Goal: Book appointment/travel/reservation

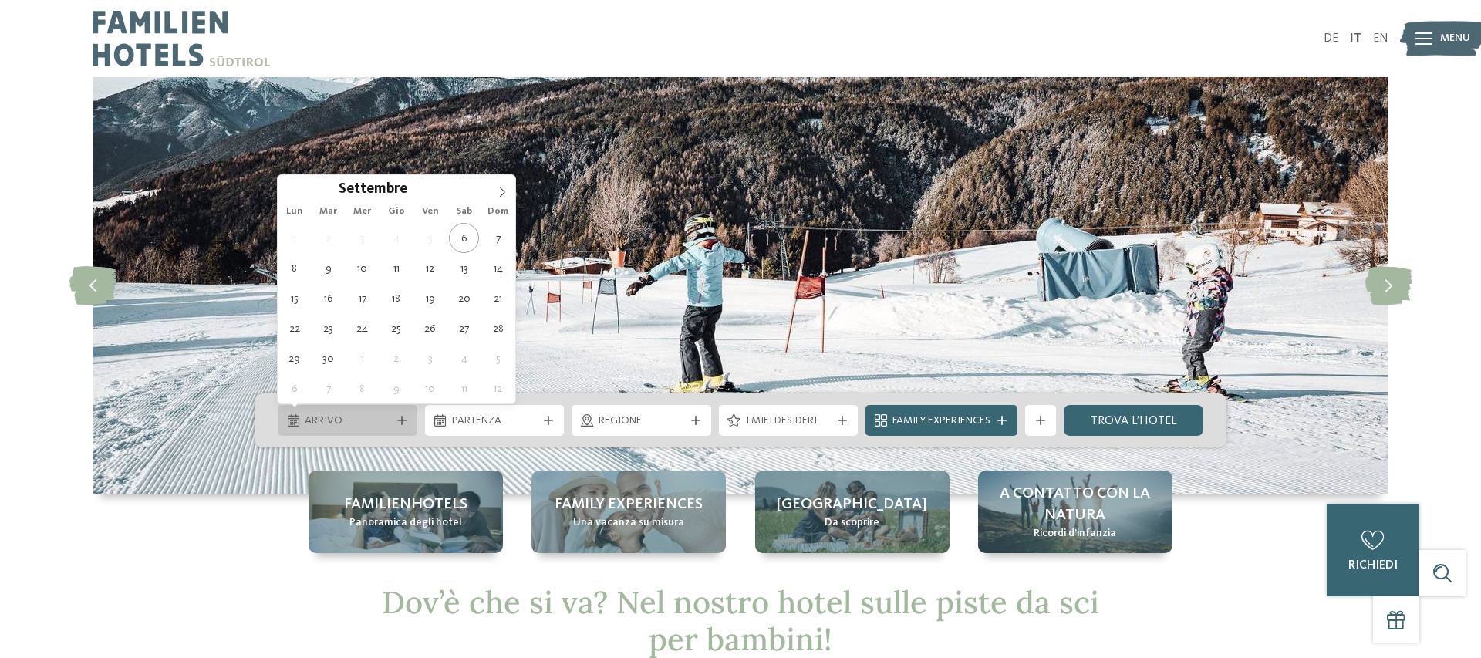
click at [406, 423] on div at bounding box center [401, 420] width 15 height 9
click at [504, 191] on icon at bounding box center [502, 192] width 11 height 11
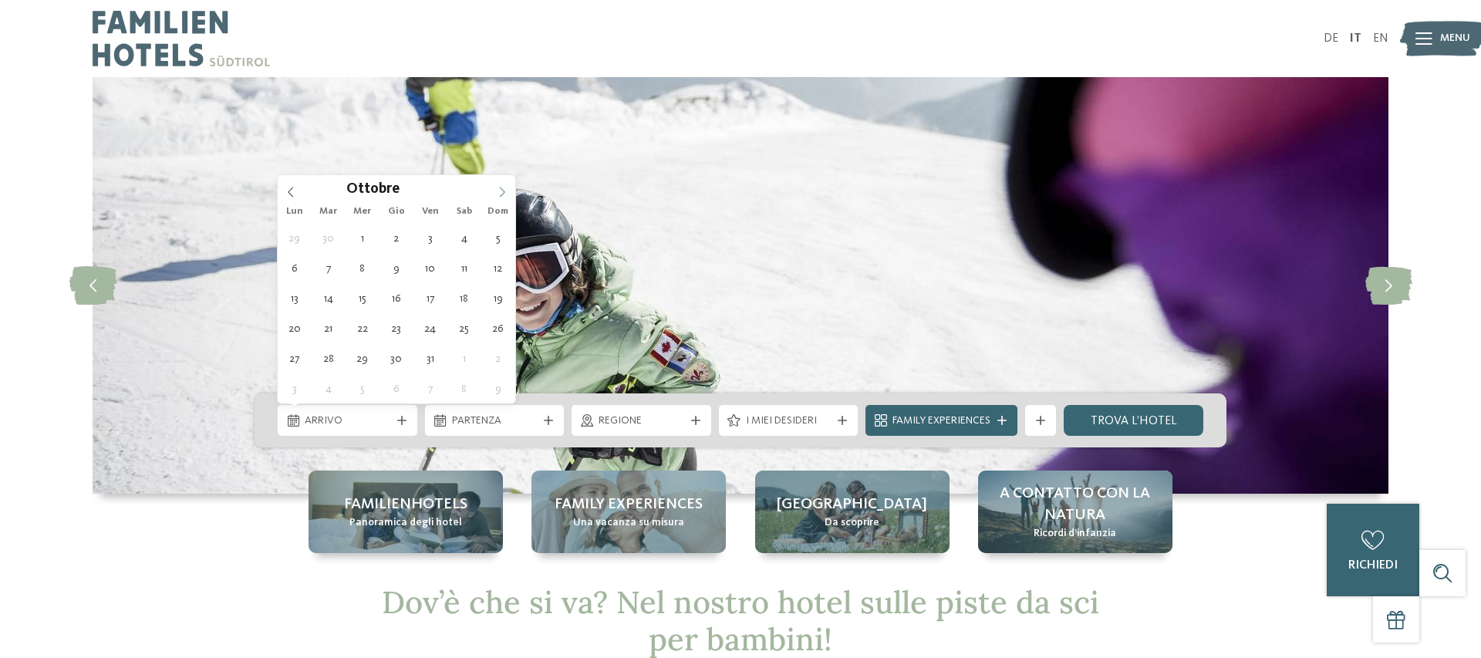
click at [504, 191] on icon at bounding box center [502, 192] width 5 height 10
type input "****"
click at [504, 191] on icon at bounding box center [502, 192] width 5 height 10
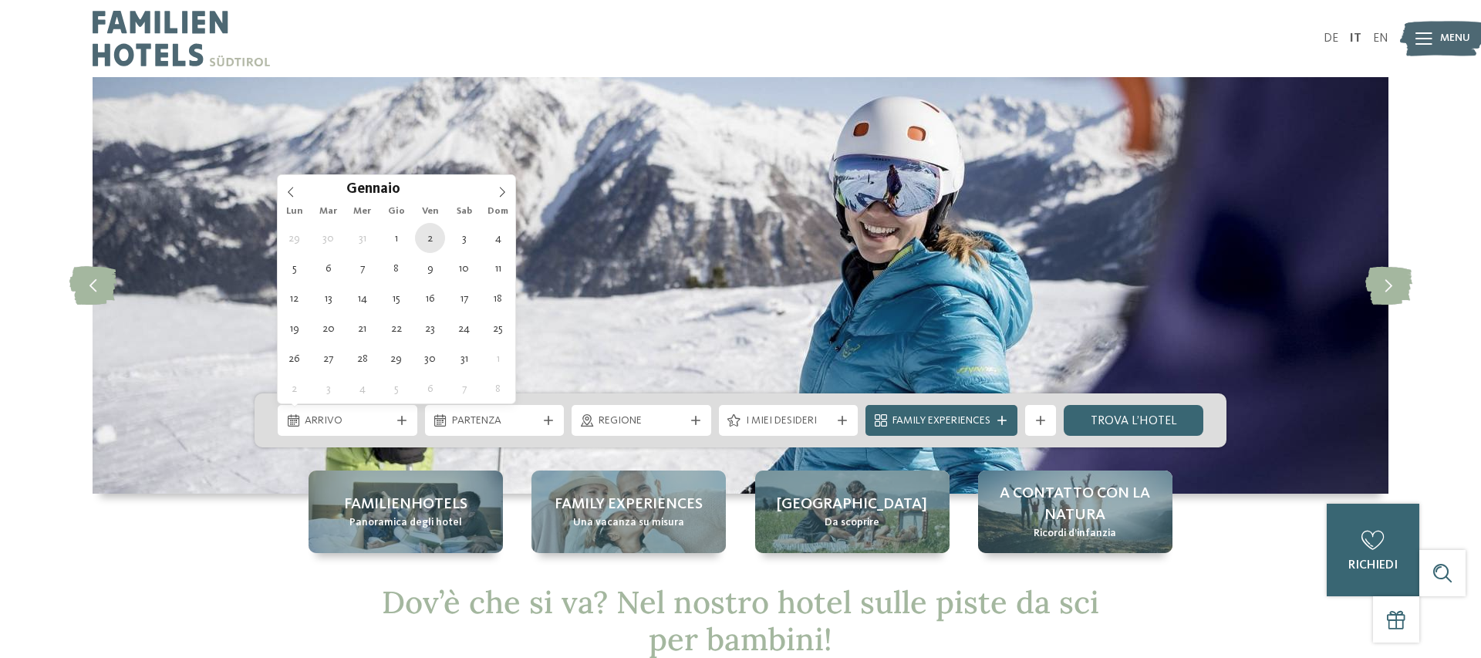
type div "[DATE]"
type input "****"
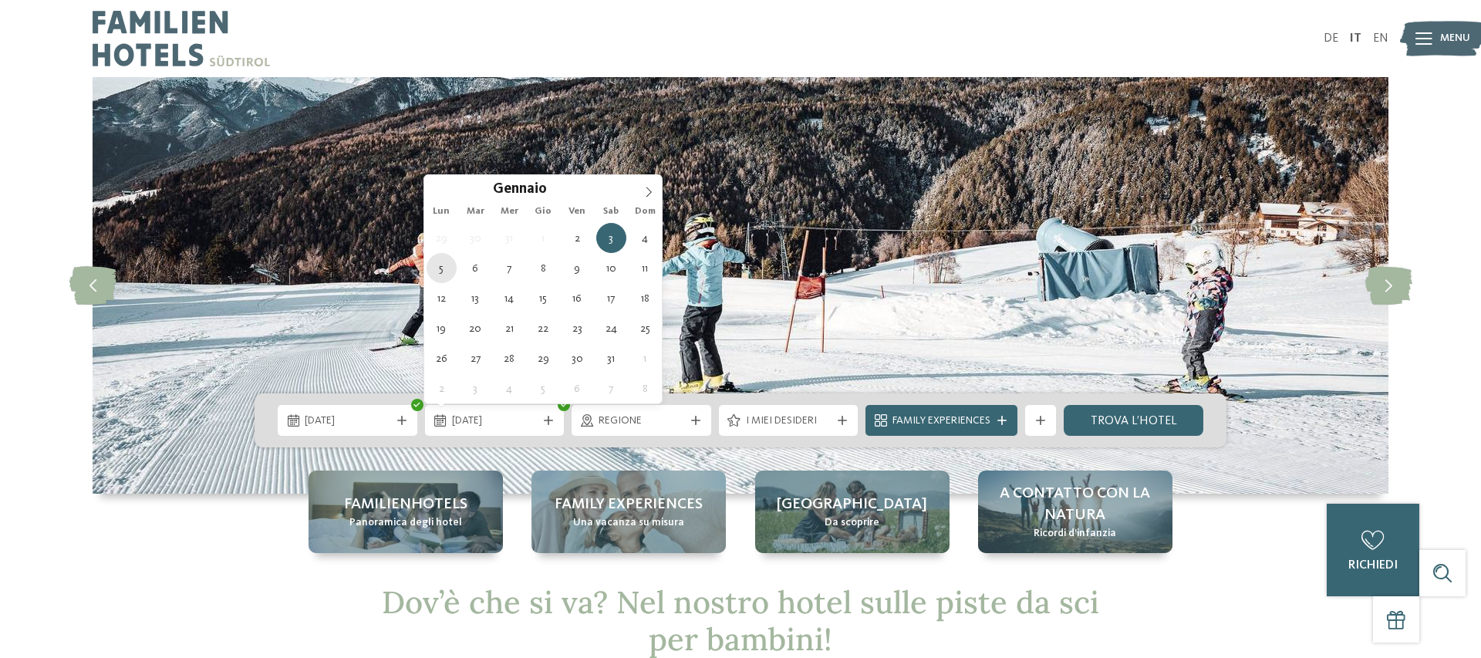
type div "[DATE]"
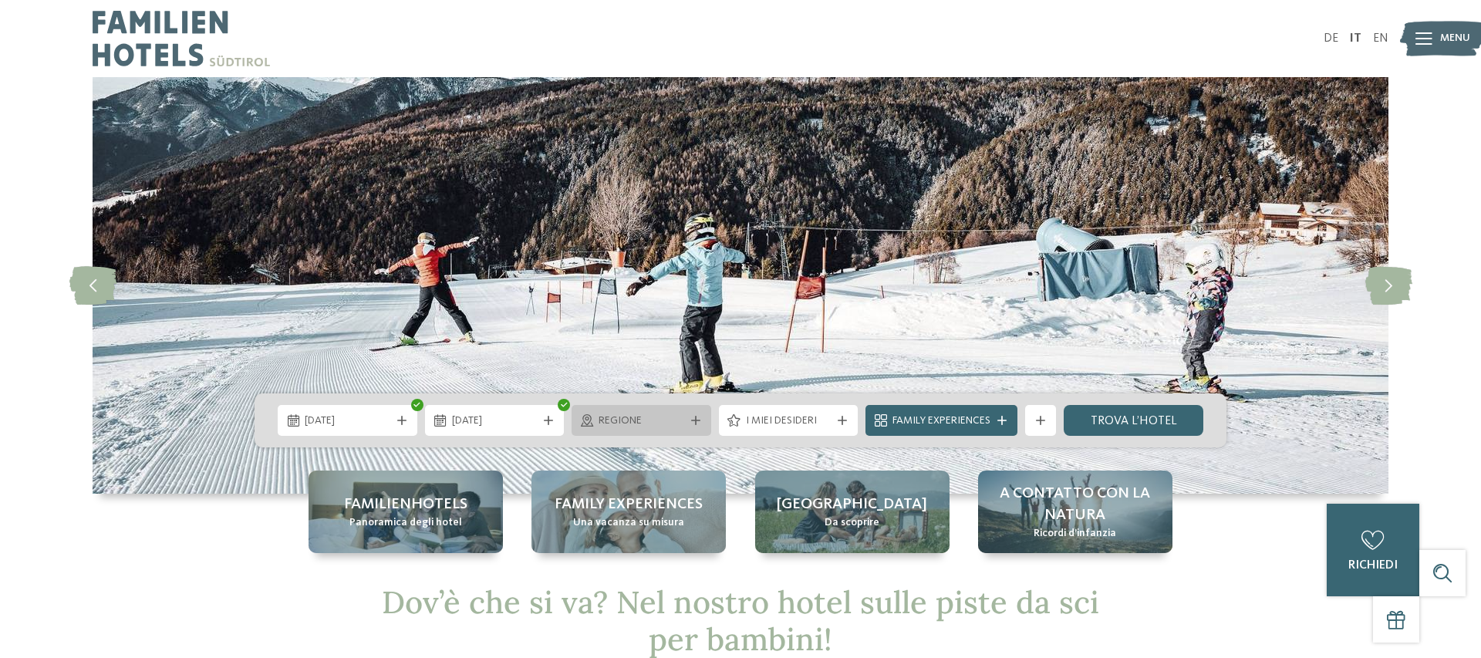
click at [696, 426] on div "Regione" at bounding box center [641, 420] width 140 height 31
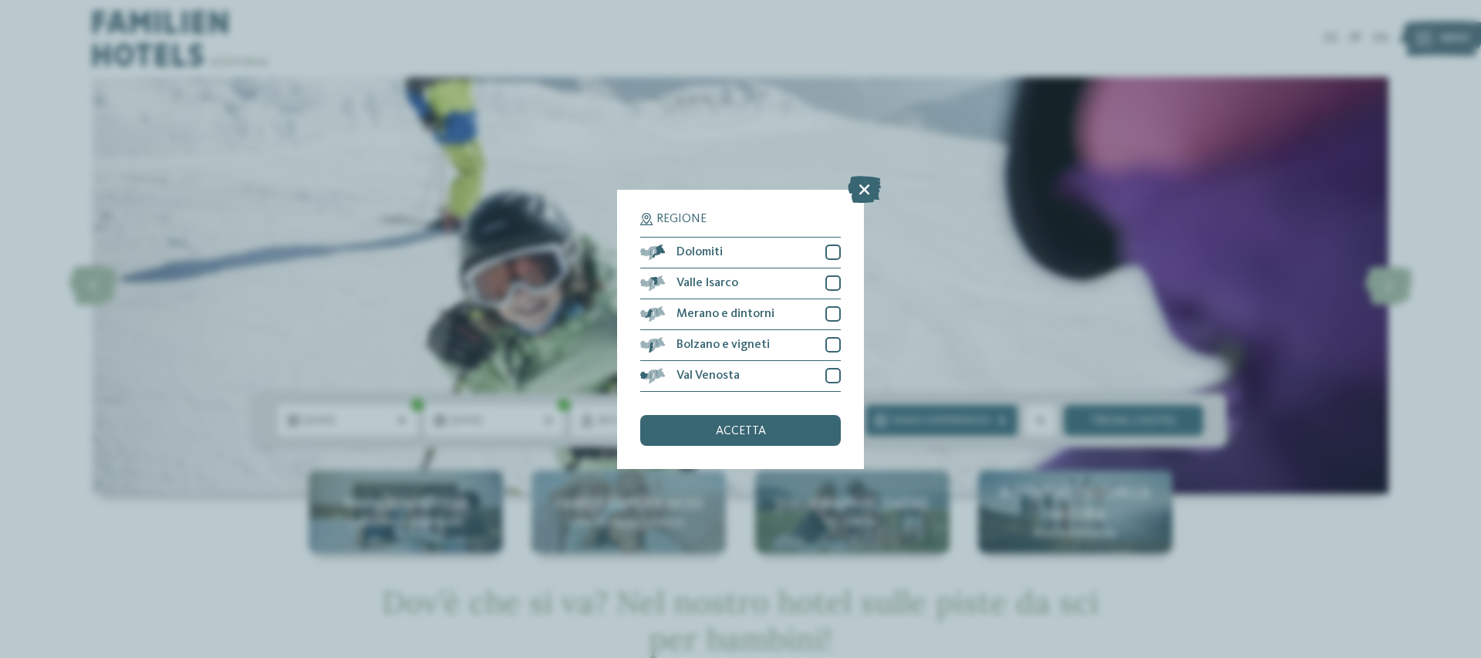
click at [871, 192] on icon at bounding box center [863, 188] width 33 height 27
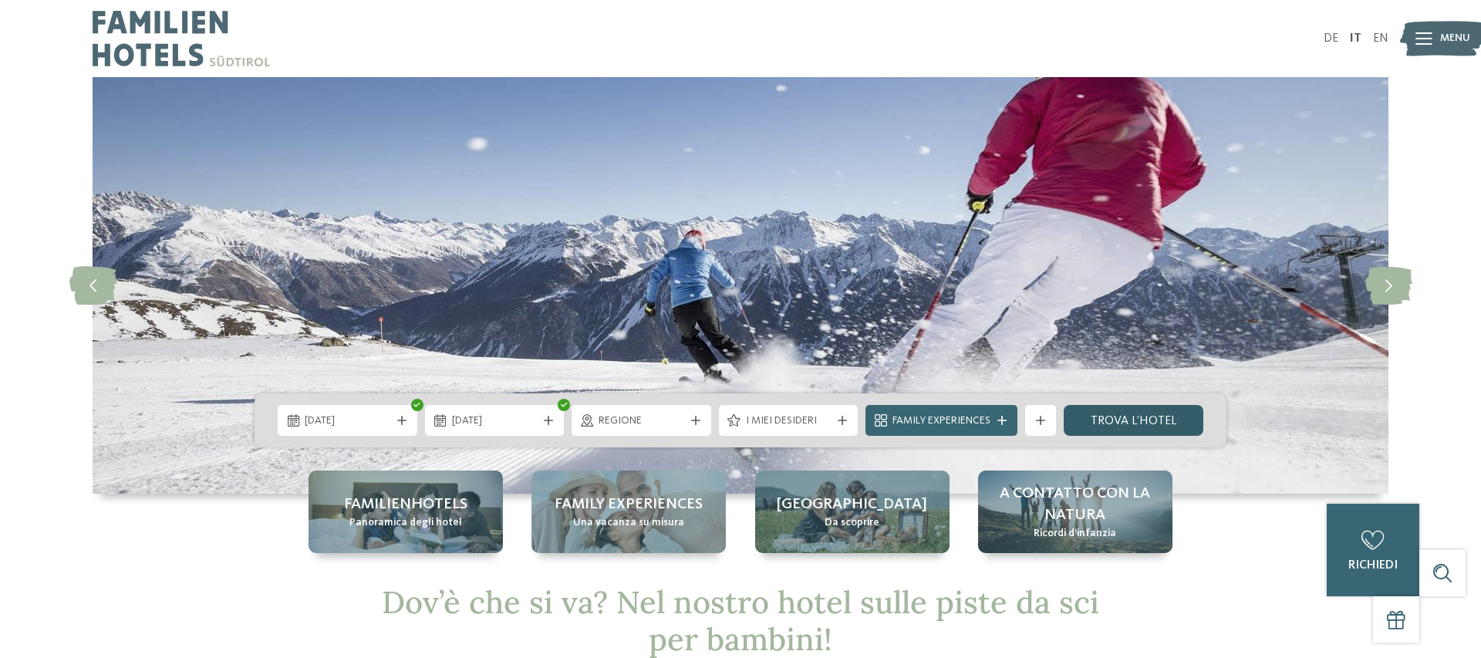
click at [1167, 419] on link "trova l’hotel" at bounding box center [1133, 420] width 140 height 31
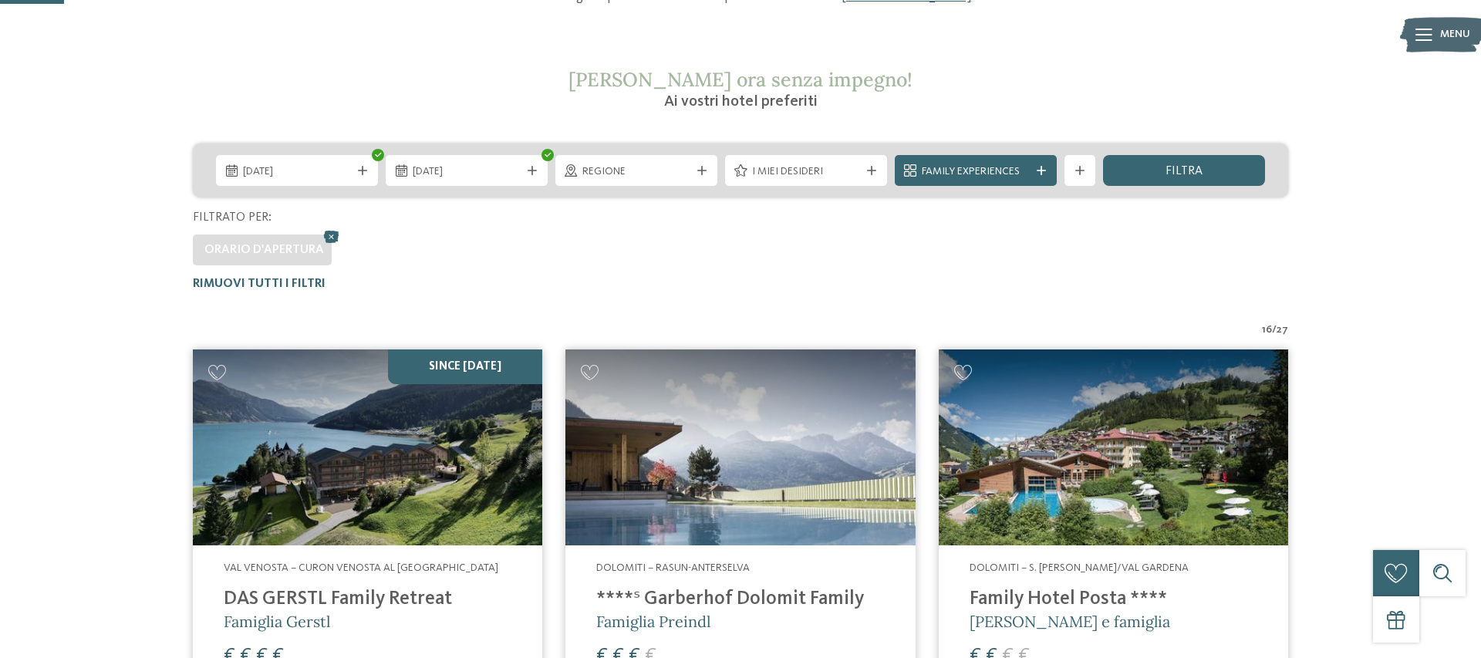
scroll to position [130, 0]
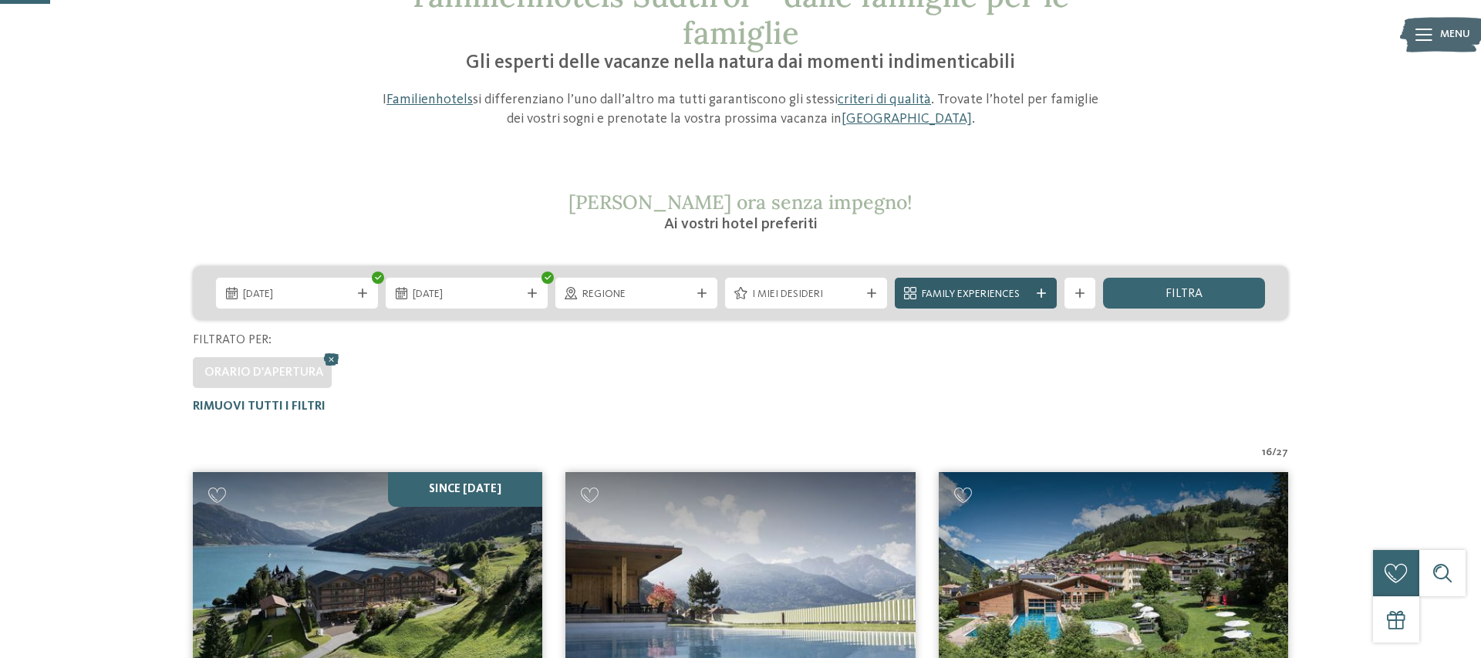
click at [1043, 298] on icon at bounding box center [1040, 292] width 9 height 9
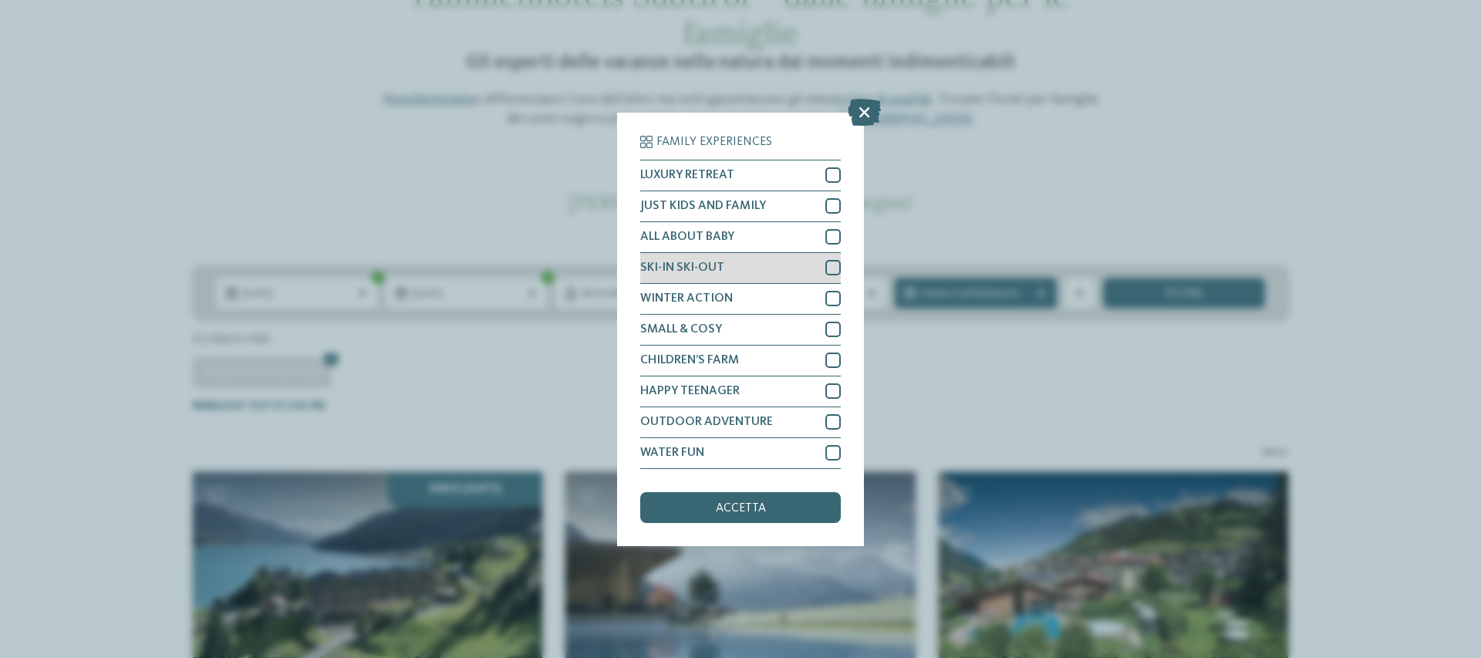
click at [833, 268] on div at bounding box center [832, 267] width 15 height 15
click at [745, 506] on span "accetta" at bounding box center [741, 508] width 50 height 12
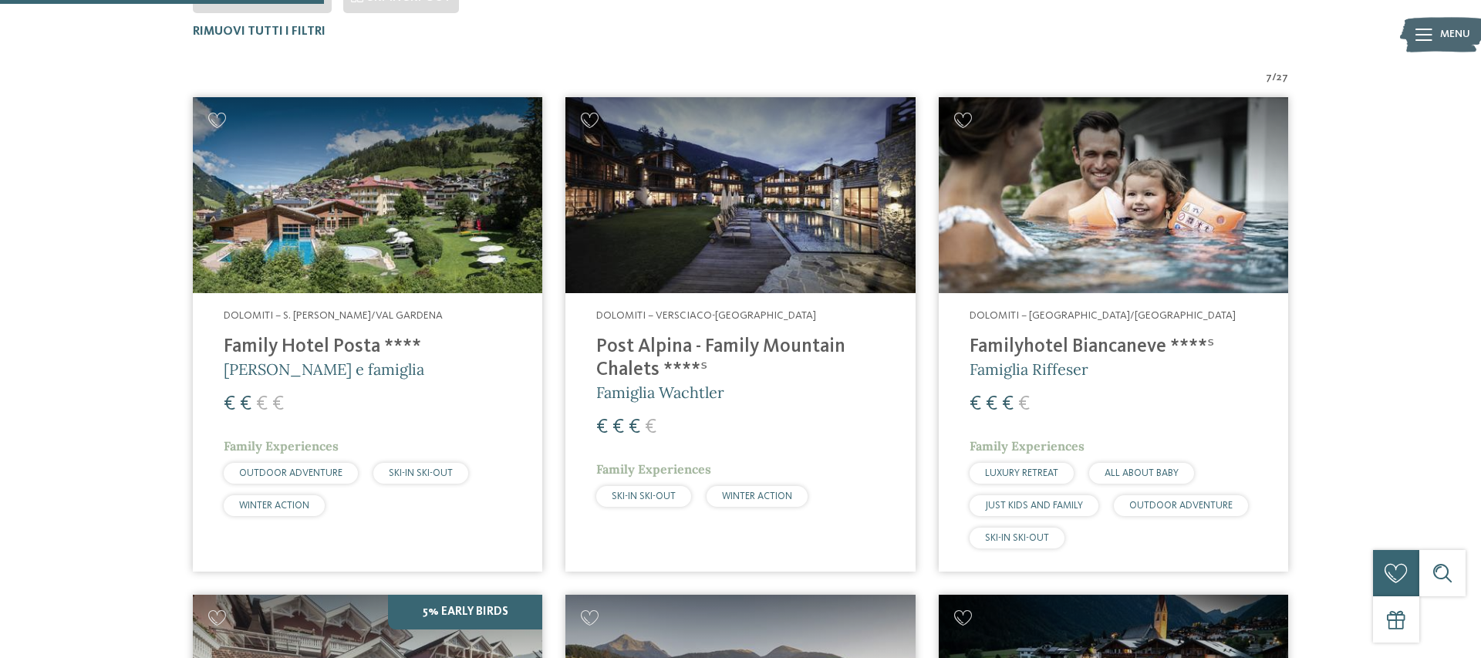
scroll to position [506, 0]
click at [347, 248] on img at bounding box center [367, 194] width 349 height 197
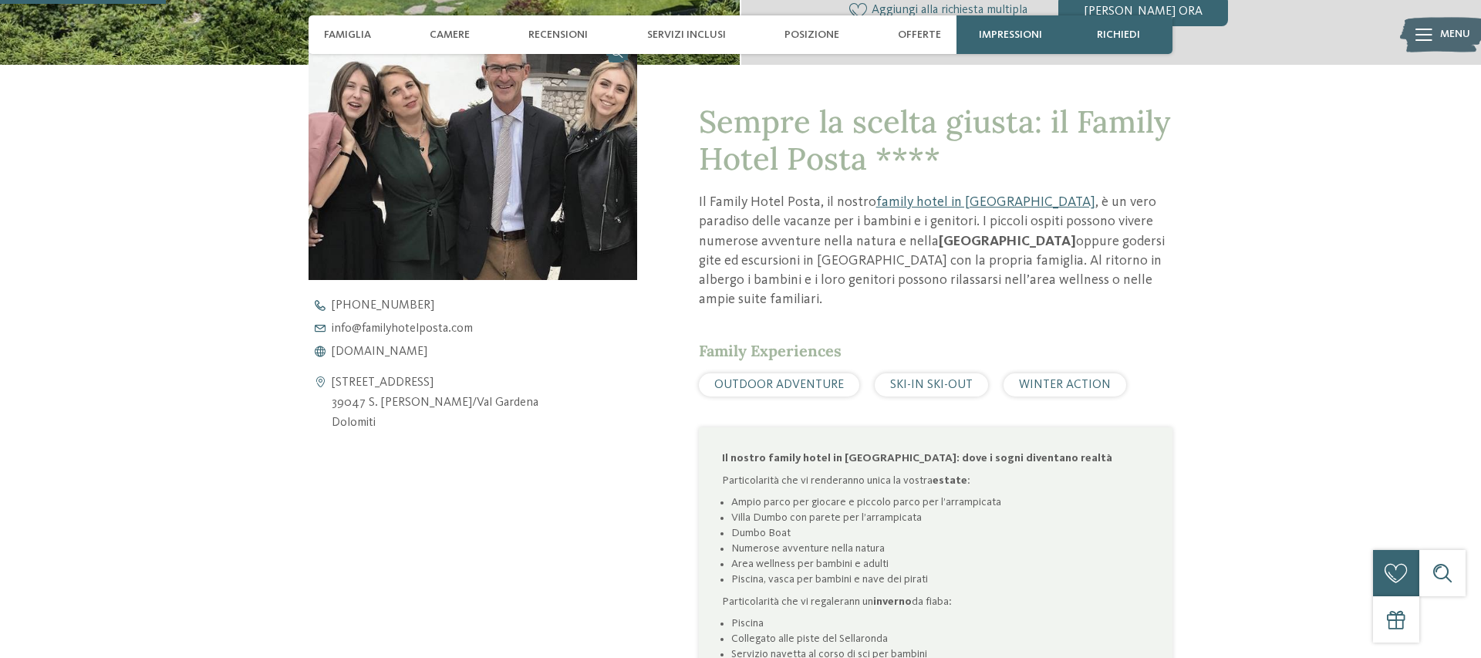
scroll to position [578, 0]
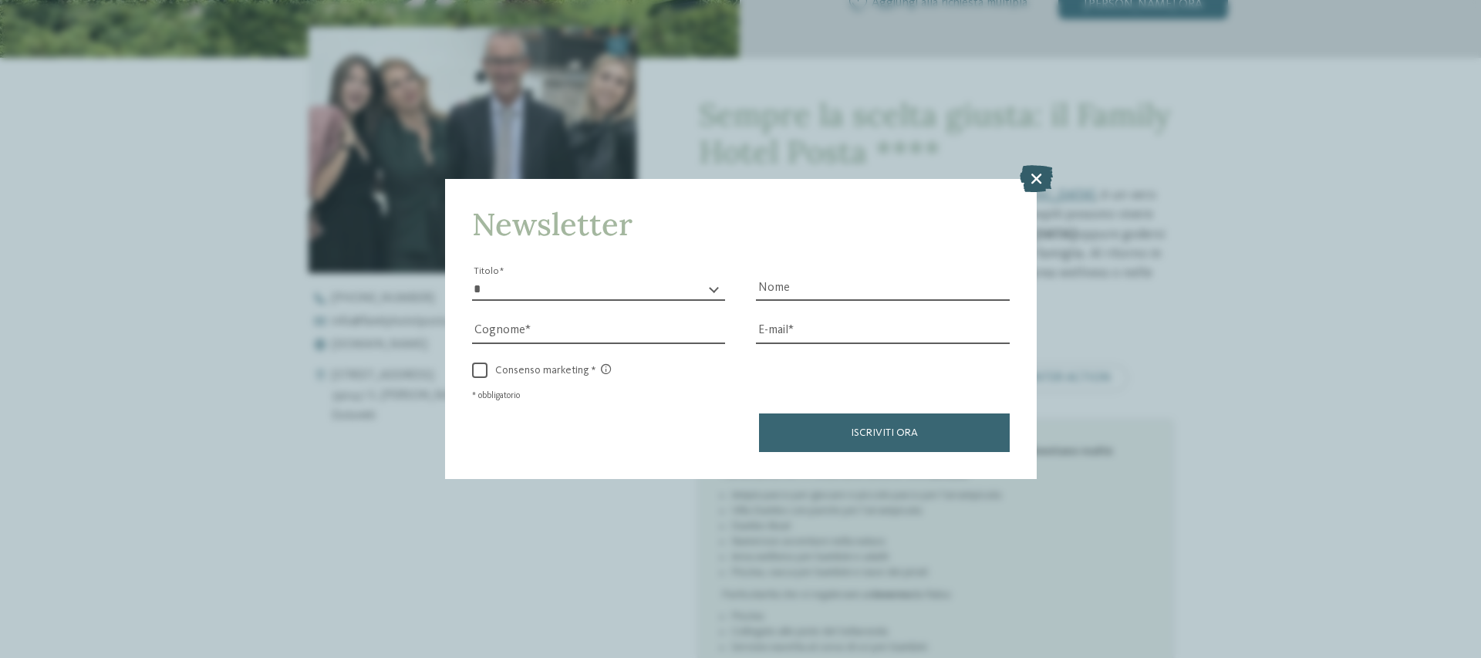
click at [1028, 176] on icon at bounding box center [1035, 178] width 33 height 27
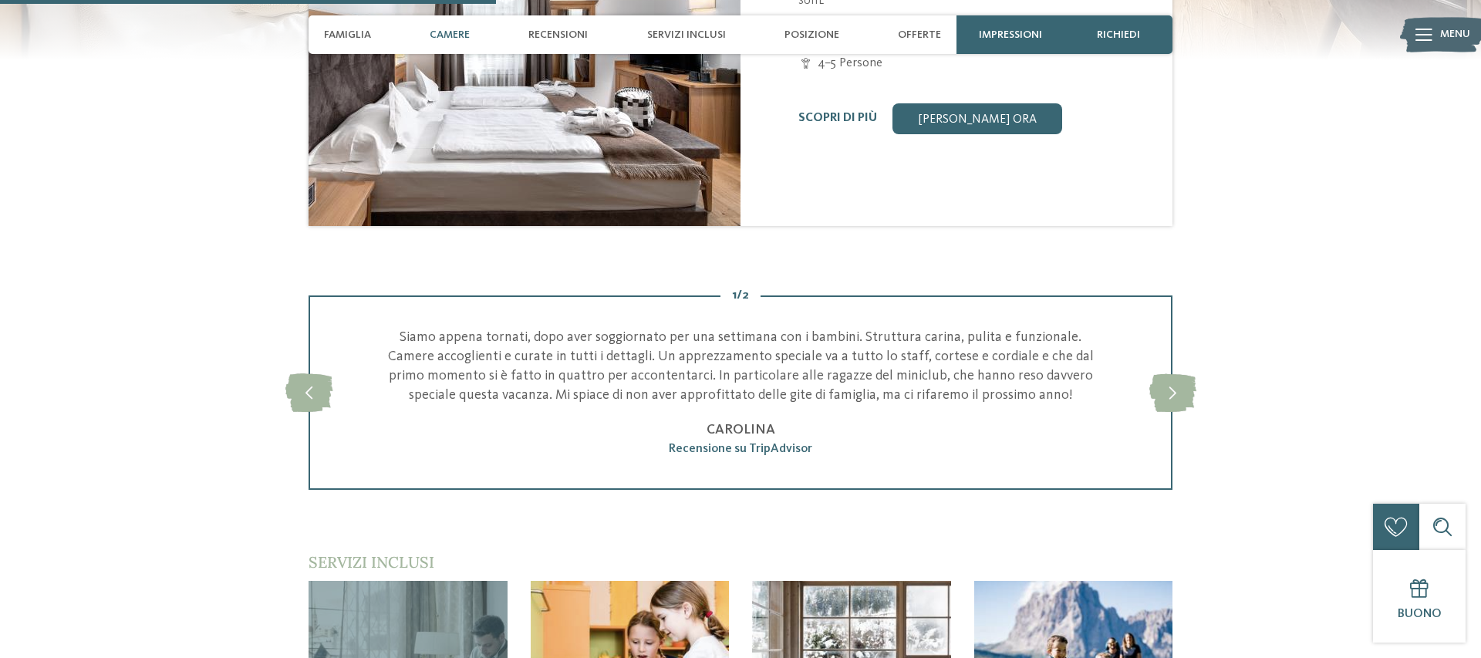
scroll to position [1720, 0]
